Goal: Task Accomplishment & Management: Manage account settings

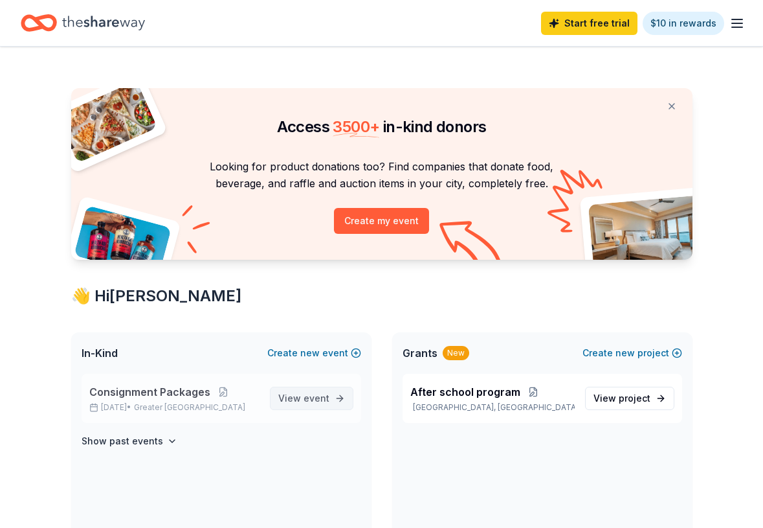
click at [326, 402] on span "event" at bounding box center [317, 397] width 26 height 11
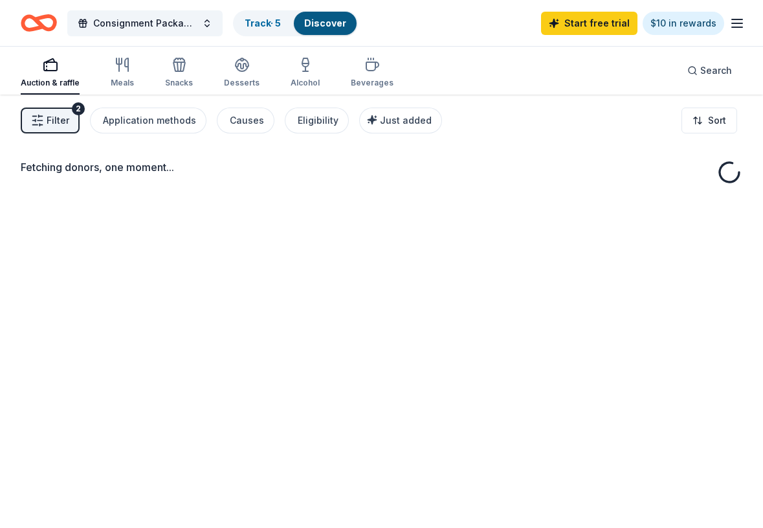
click at [256, 35] on button "Track · 5 Discover" at bounding box center [295, 23] width 125 height 26
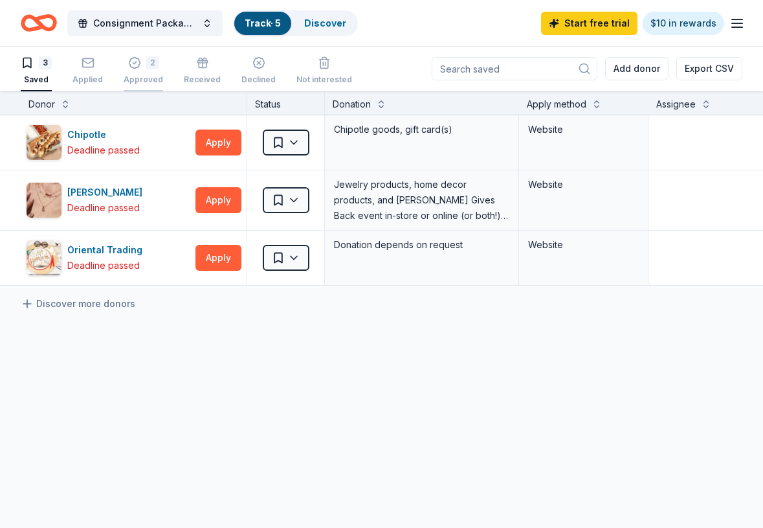
click at [146, 68] on div "2" at bounding box center [152, 62] width 13 height 13
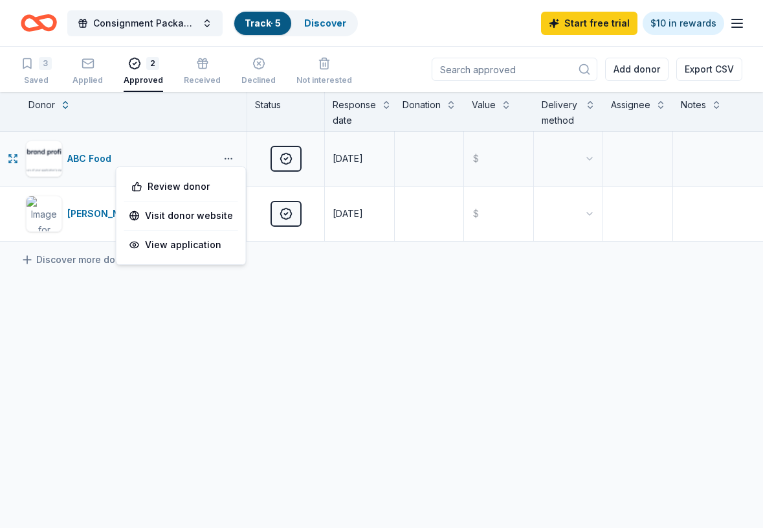
click at [232, 155] on button "button" at bounding box center [229, 158] width 26 height 10
click at [219, 290] on div "ABC Food Approved [DATE] $ [PERSON_NAME] Approved [DATE] $ Discover more donors" at bounding box center [381, 307] width 763 height 353
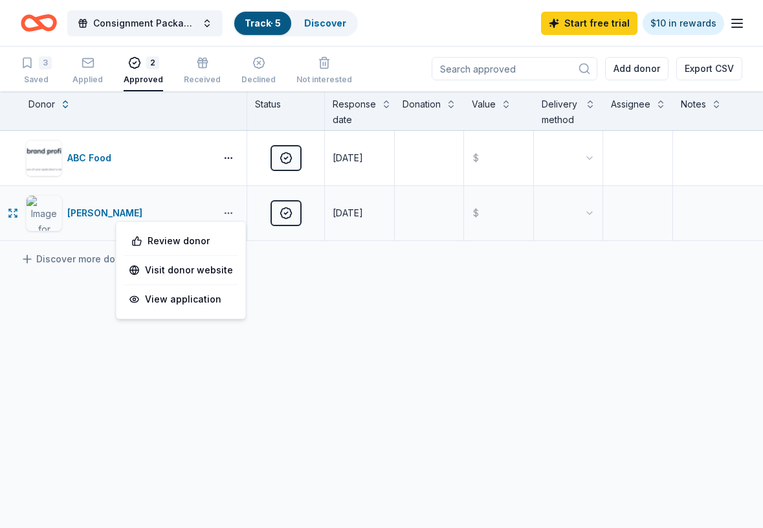
click at [225, 210] on button "button" at bounding box center [229, 213] width 26 height 10
click at [335, 316] on div "ABC Food Approved [DATE] $ [PERSON_NAME] Approved [DATE] $ Discover more donors" at bounding box center [381, 307] width 763 height 353
click at [737, 21] on icon "button" at bounding box center [738, 24] width 16 height 16
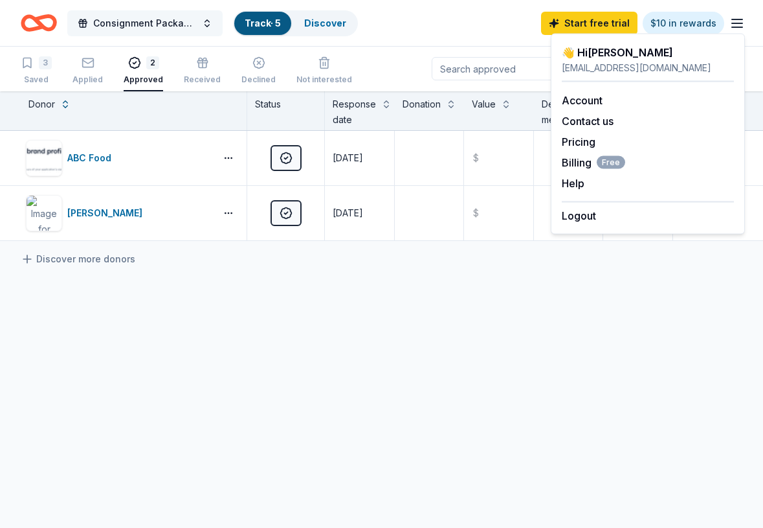
click at [197, 23] on button "Consignment Packages" at bounding box center [144, 23] width 155 height 26
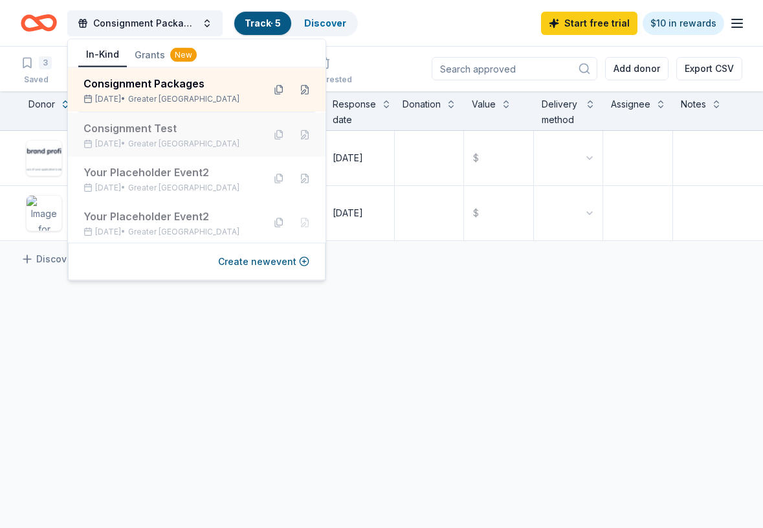
click at [172, 131] on div "Consignment Test" at bounding box center [169, 128] width 170 height 16
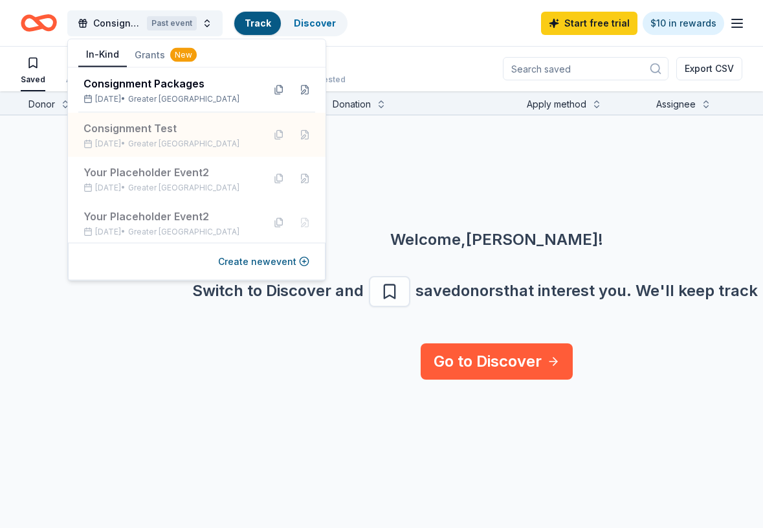
click at [415, 73] on div "Saved Applied Approved Received Declined Not interested Export CSV" at bounding box center [382, 68] width 722 height 45
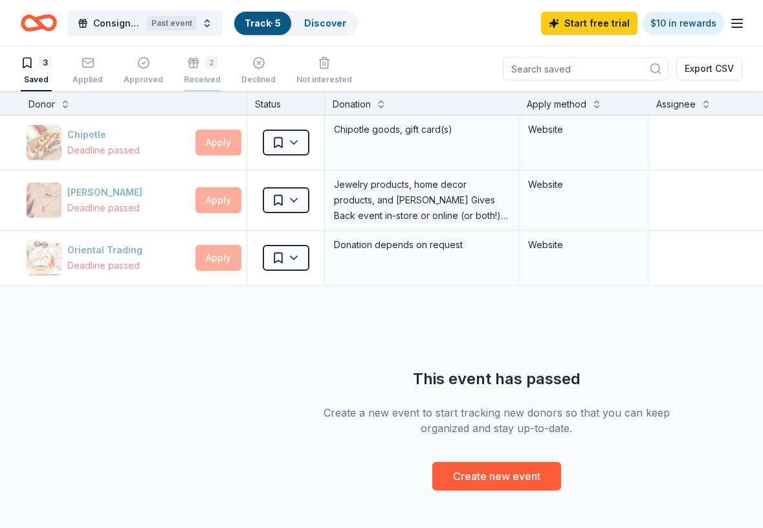
click at [190, 76] on div "Received" at bounding box center [202, 79] width 37 height 10
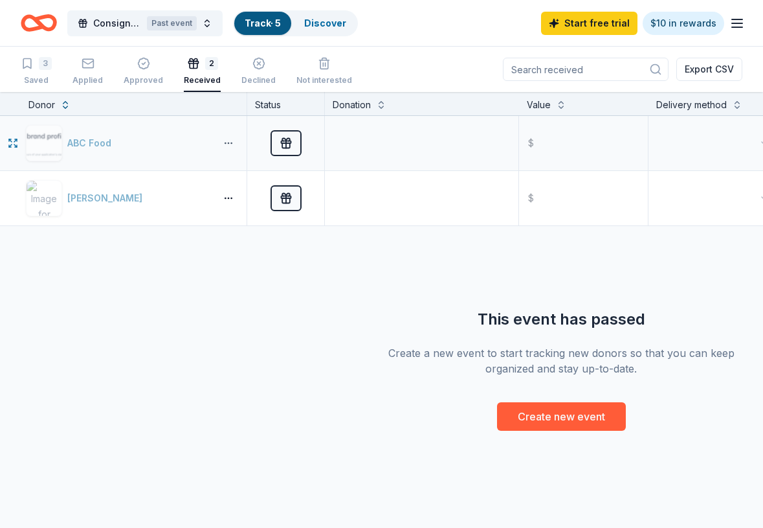
click at [225, 140] on button "button" at bounding box center [229, 143] width 26 height 10
click at [196, 255] on div "View winners" at bounding box center [181, 258] width 114 height 23
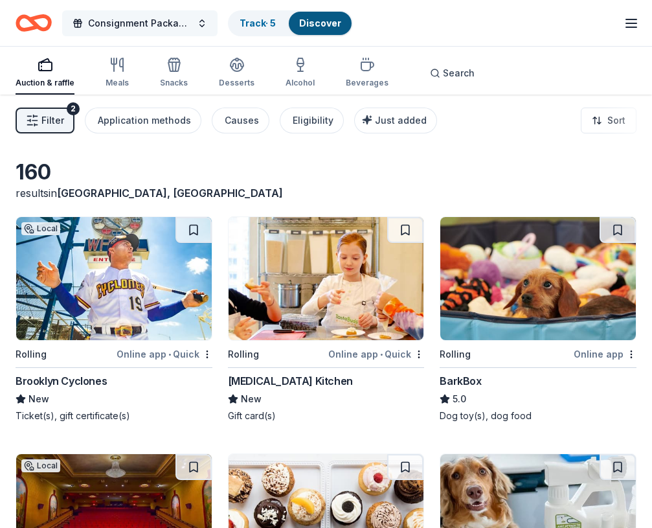
click at [201, 22] on button "Consignment Packages" at bounding box center [139, 23] width 155 height 26
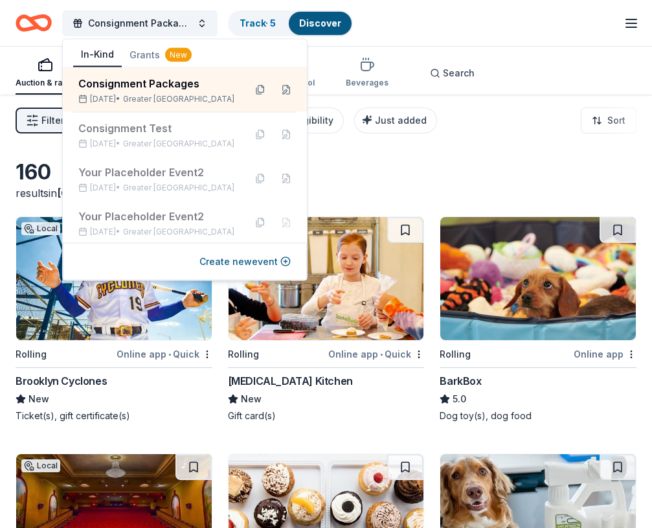
click at [633, 23] on line "button" at bounding box center [631, 23] width 10 height 0
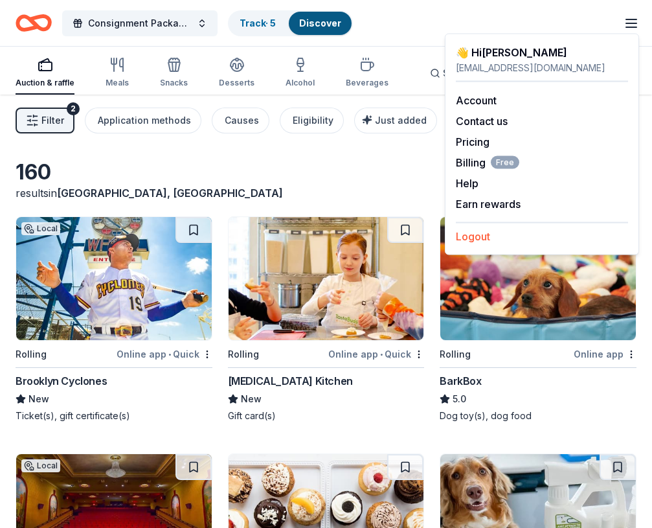
click at [480, 232] on button "Logout" at bounding box center [473, 236] width 34 height 16
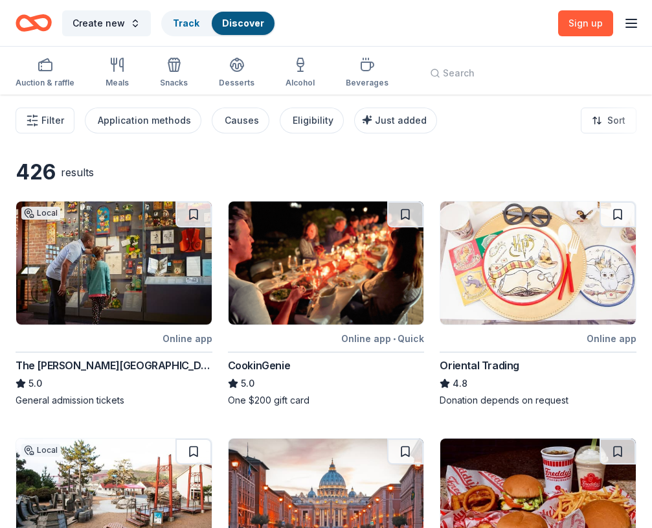
click at [631, 21] on icon "button" at bounding box center [631, 24] width 16 height 16
click at [474, 125] on button "Log in" at bounding box center [471, 126] width 30 height 16
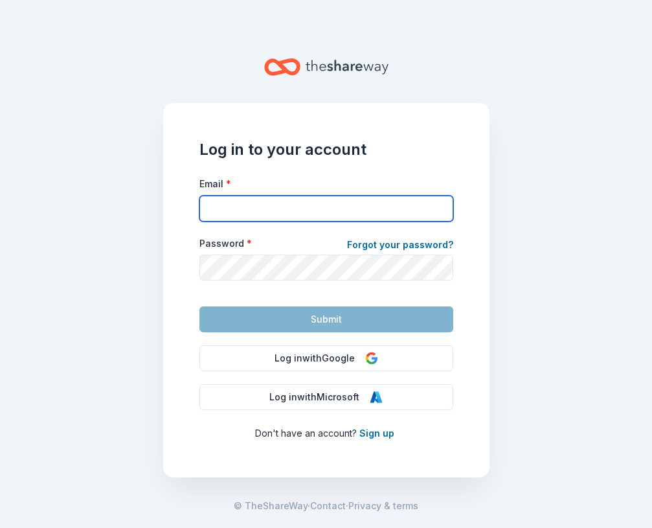
click at [295, 207] on input "Email *" at bounding box center [326, 208] width 254 height 26
type input "[EMAIL_ADDRESS][DOMAIN_NAME]"
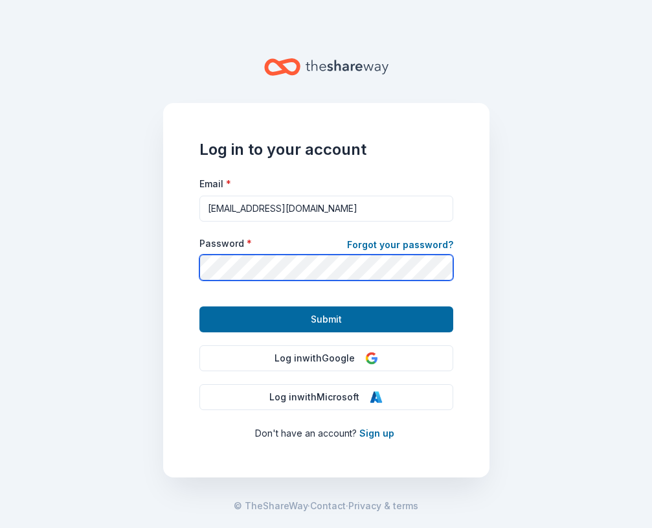
click at [199, 306] on button "Submit" at bounding box center [326, 319] width 254 height 26
